Goal: Browse casually: Explore the website without a specific task or goal

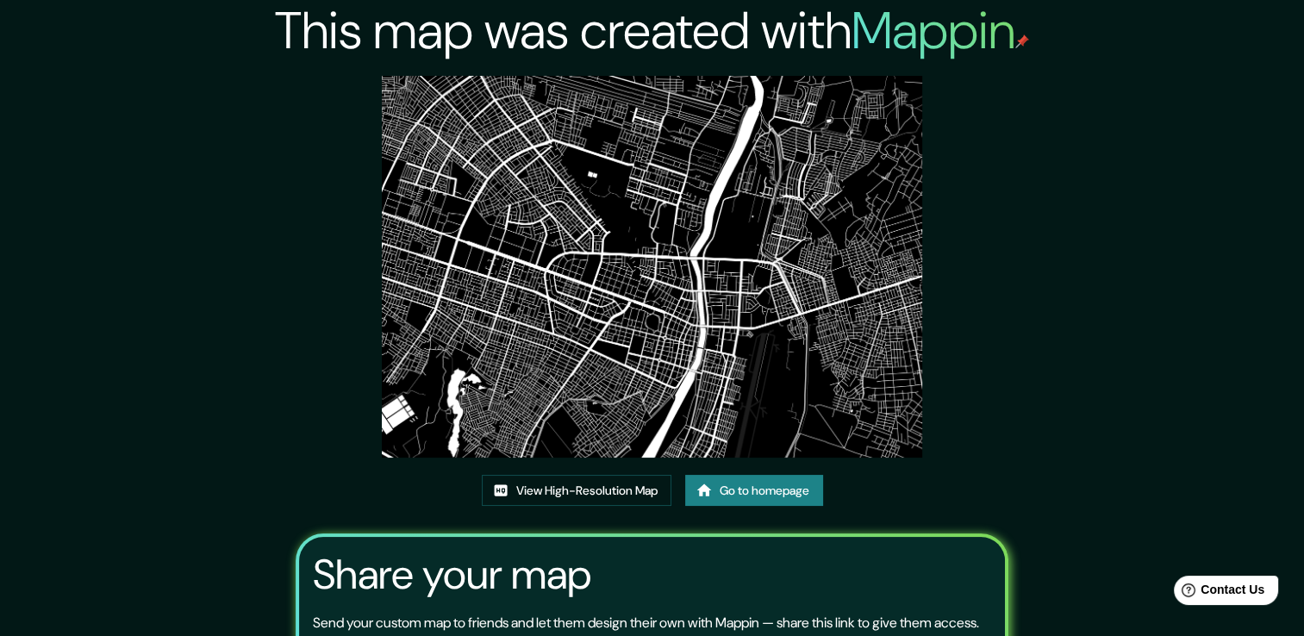
click at [708, 264] on img at bounding box center [652, 267] width 540 height 382
